Goal: Find specific page/section: Locate item on page

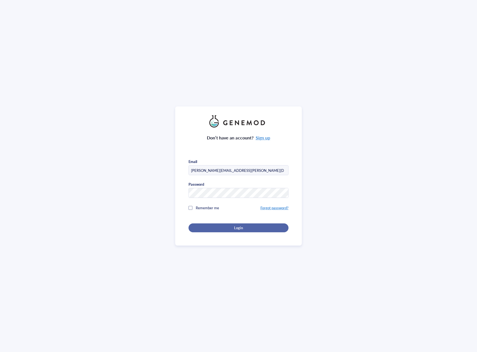
click at [219, 226] on div "Login" at bounding box center [238, 228] width 82 height 5
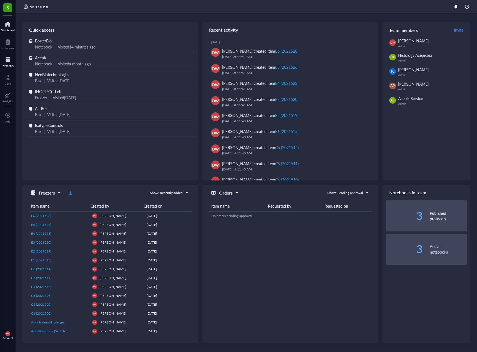
click at [9, 60] on div at bounding box center [8, 59] width 12 height 9
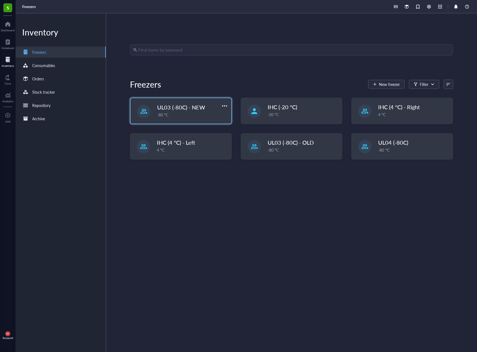
click at [199, 113] on div "-80 °C" at bounding box center [192, 115] width 71 height 6
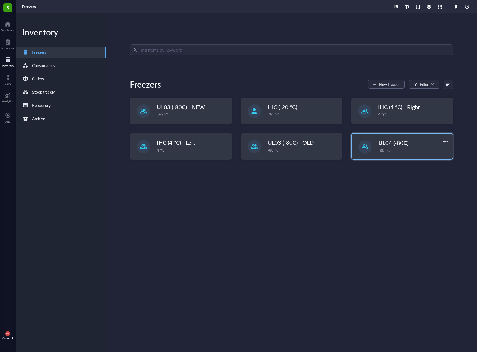
click at [384, 152] on div "-80 °C" at bounding box center [413, 150] width 71 height 6
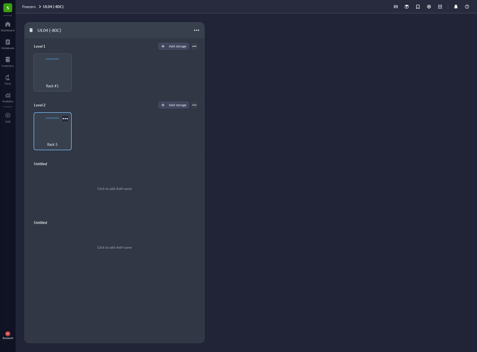
click at [53, 137] on div "Rack 5" at bounding box center [52, 141] width 32 height 12
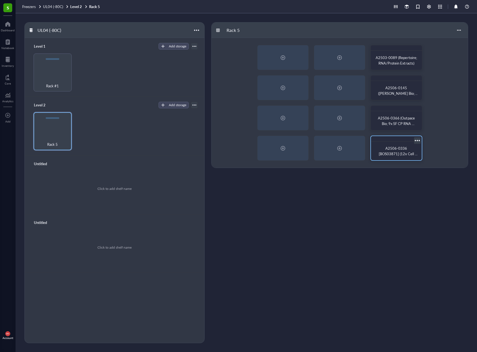
click at [381, 145] on div "A2506-0336 [BOS03871] (12x Cell Lysates, 2x Ab for WB)" at bounding box center [396, 151] width 46 height 14
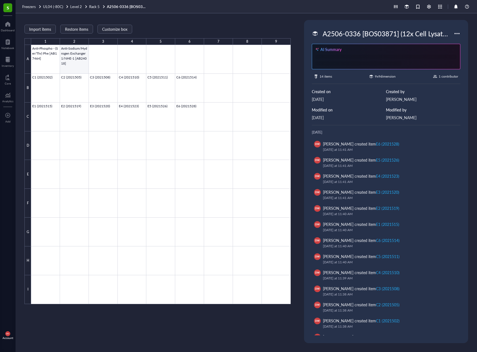
click at [65, 57] on div at bounding box center [160, 174] width 259 height 259
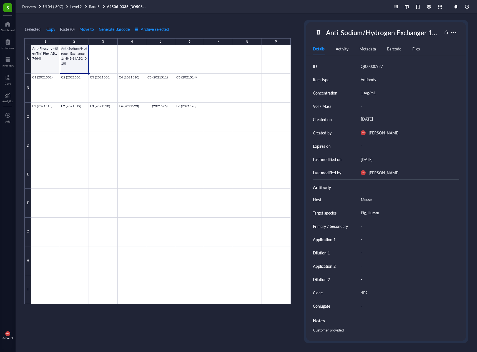
click at [50, 63] on div at bounding box center [160, 174] width 259 height 259
click at [72, 63] on div at bounding box center [160, 174] width 259 height 259
click at [41, 55] on div at bounding box center [160, 174] width 259 height 259
click at [70, 70] on div at bounding box center [160, 174] width 259 height 259
